Goal: Information Seeking & Learning: Learn about a topic

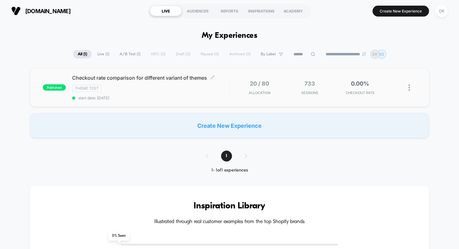
click at [146, 78] on span "Checkout rate comparison for different variant of themes Click to edit experien…" at bounding box center [150, 78] width 157 height 6
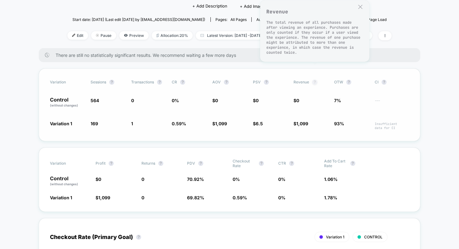
scroll to position [79, 0]
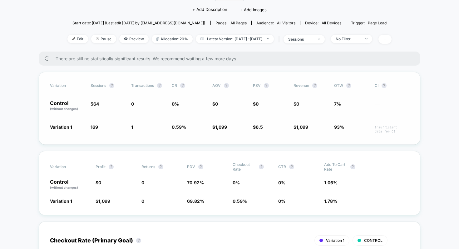
drag, startPoint x: 127, startPoint y: 116, endPoint x: 300, endPoint y: 114, distance: 173.2
click at [300, 124] on div "Variation 1 169 - 70 % 1 0.59 % $ 1,099 $ 6.5 $ 1,099 93% Insufficient data for…" at bounding box center [229, 129] width 359 height 10
click at [300, 124] on span "1,099" at bounding box center [302, 126] width 12 height 5
click at [307, 124] on span "1,099" at bounding box center [302, 126] width 12 height 5
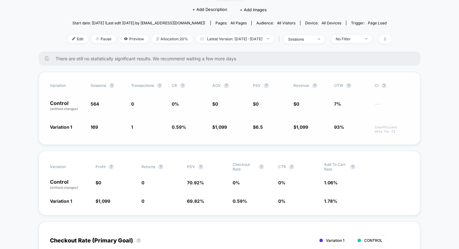
click at [307, 124] on span "1,099" at bounding box center [302, 126] width 12 height 5
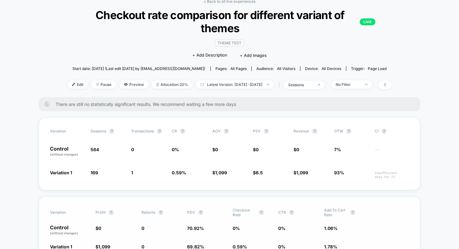
scroll to position [9, 0]
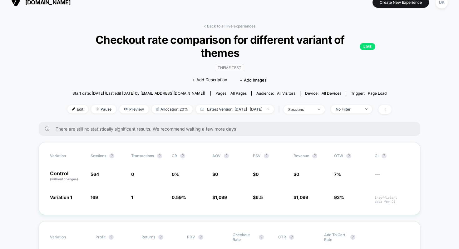
click at [302, 59] on div "Theme Test Click to edit experience details + Add Description + Add Images" at bounding box center [229, 73] width 194 height 28
